Goal: Task Accomplishment & Management: Complete application form

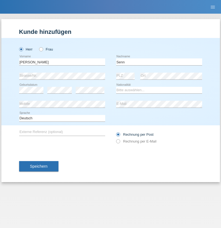
type input "Senn"
select select "CH"
select select "en"
radio input "true"
select select "DE"
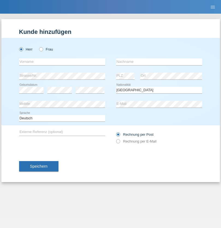
select select "C"
select select "07"
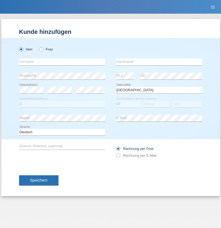
select select "11"
select select "1972"
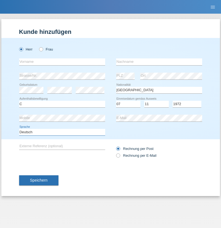
select select "en"
